Goal: Check status

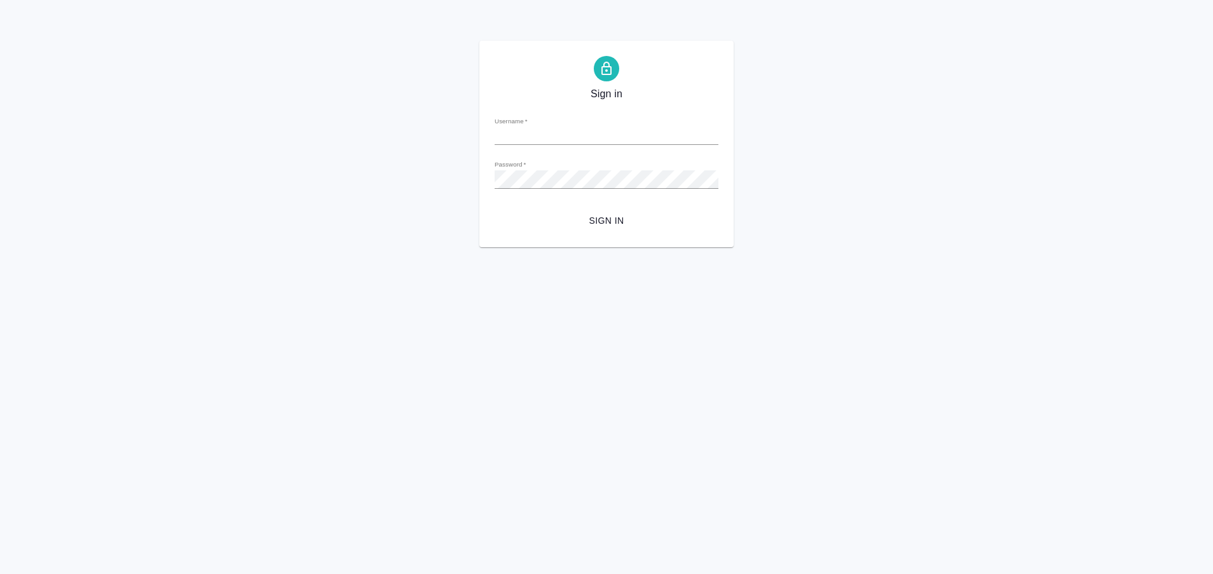
type input "[EMAIL_ADDRESS][DOMAIN_NAME]"
click at [647, 169] on div "Password   *" at bounding box center [607, 174] width 224 height 28
click at [495, 209] on button "Sign in" at bounding box center [607, 221] width 224 height 24
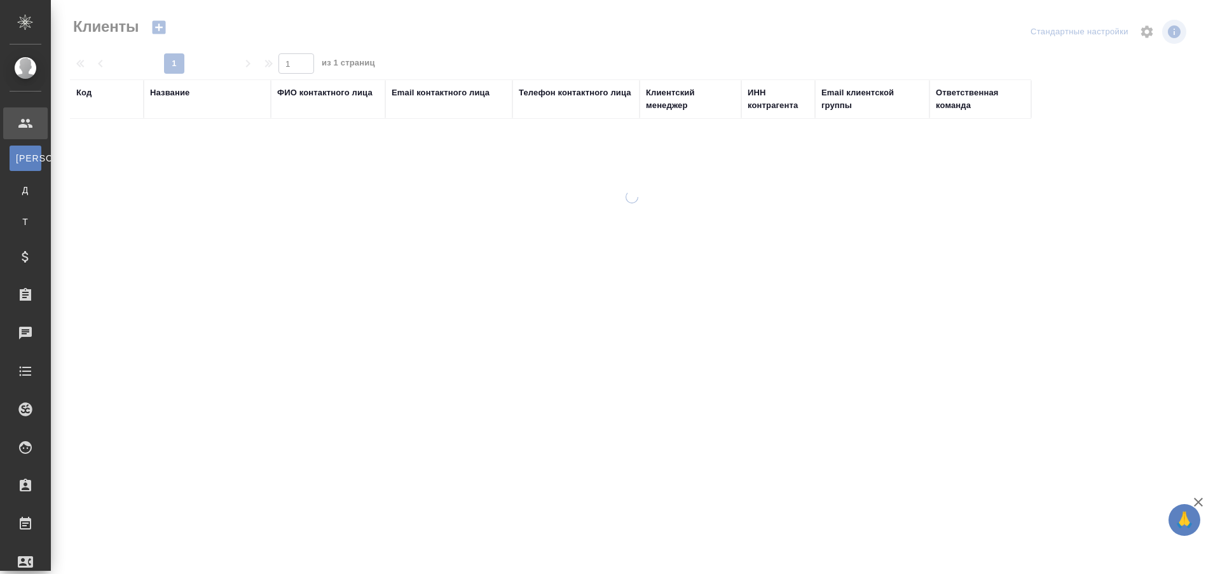
select select "RU"
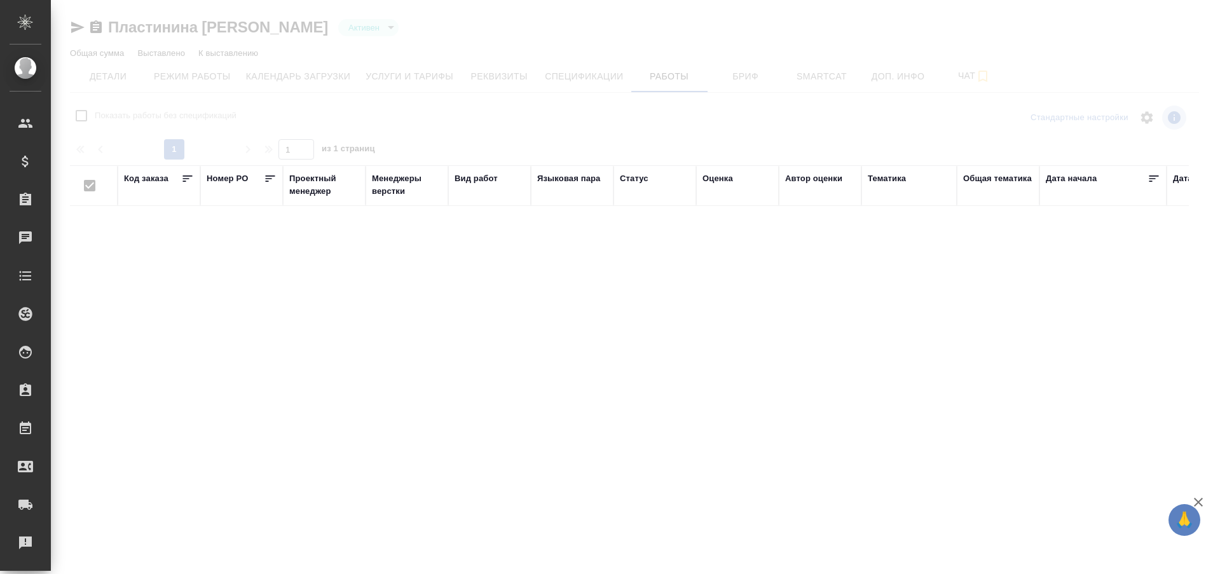
checkbox input "false"
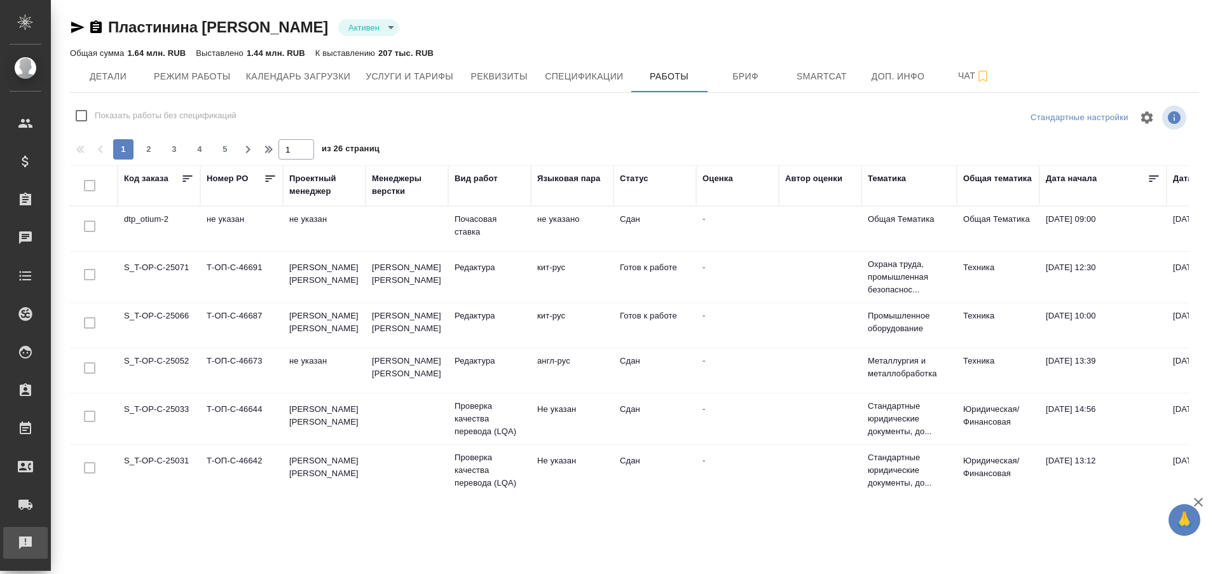
click at [25, 542] on div "Рекламации" at bounding box center [10, 542] width 32 height 19
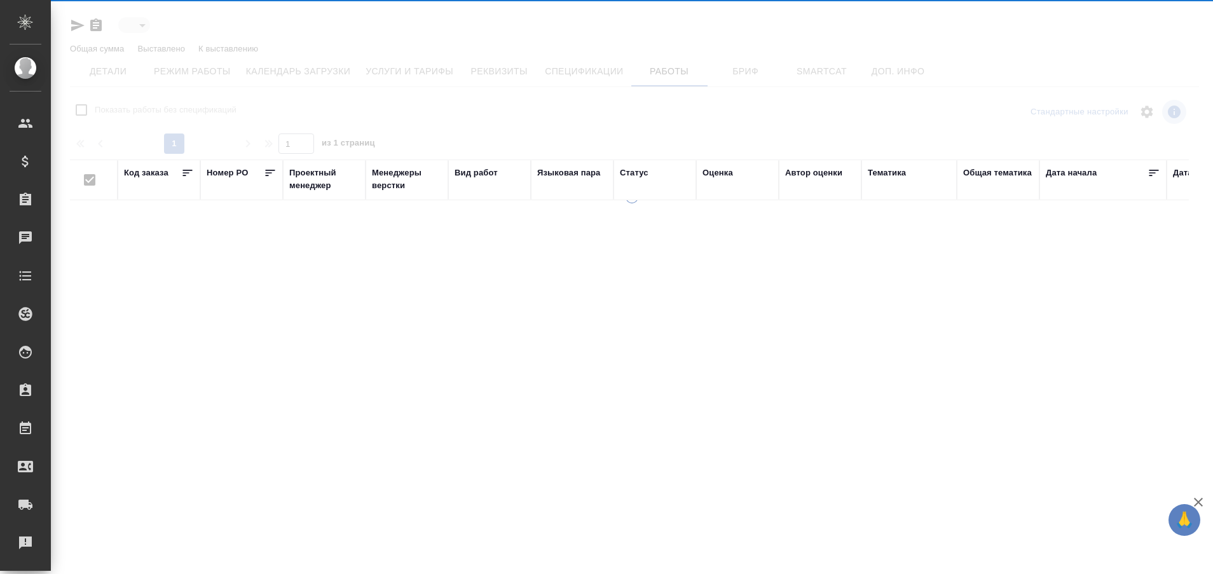
type input "active"
checkbox input "false"
